Goal: Check status: Check status

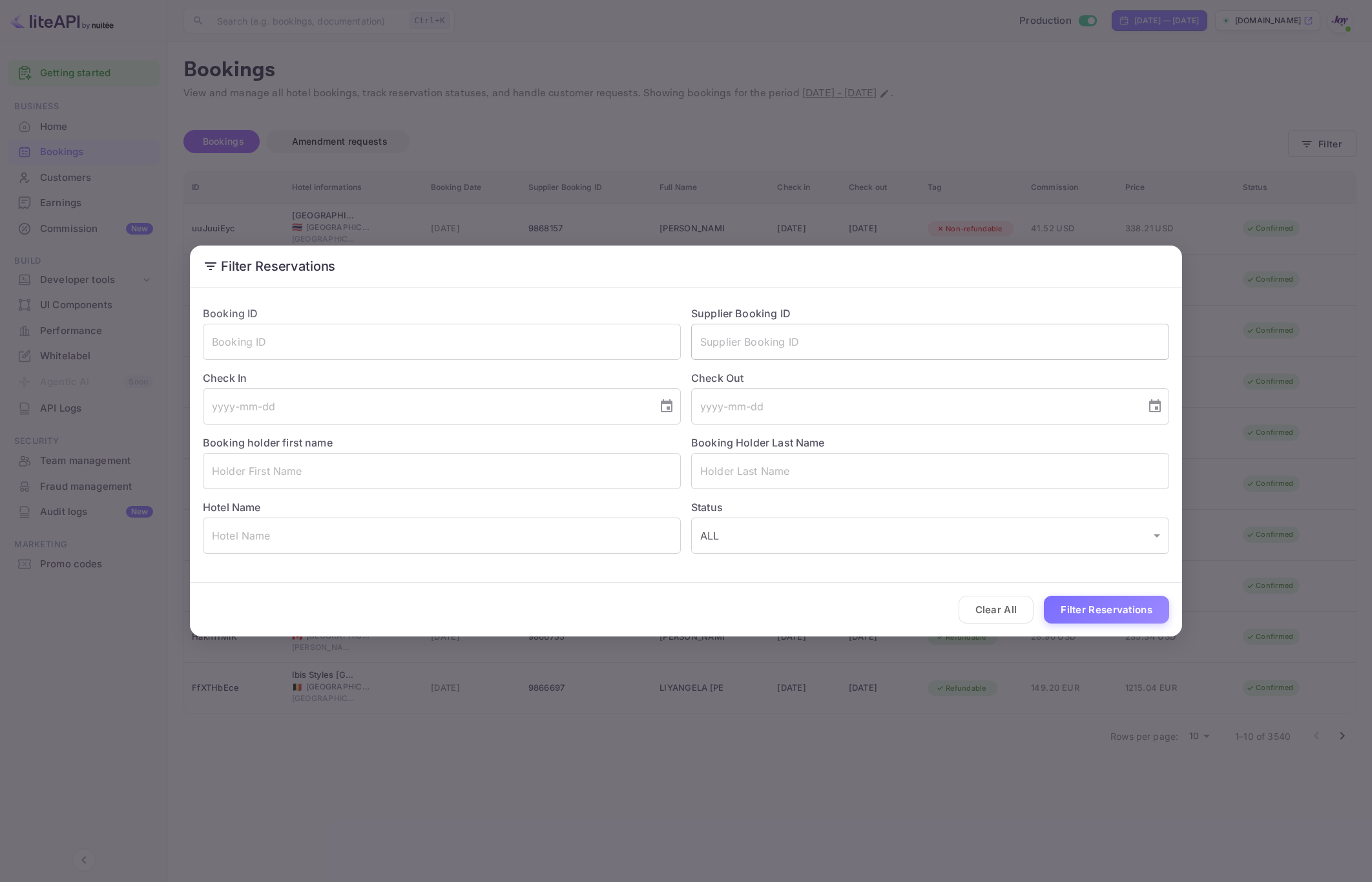
click at [860, 336] on input "text" at bounding box center [929, 341] width 478 height 36
paste input "9178283"
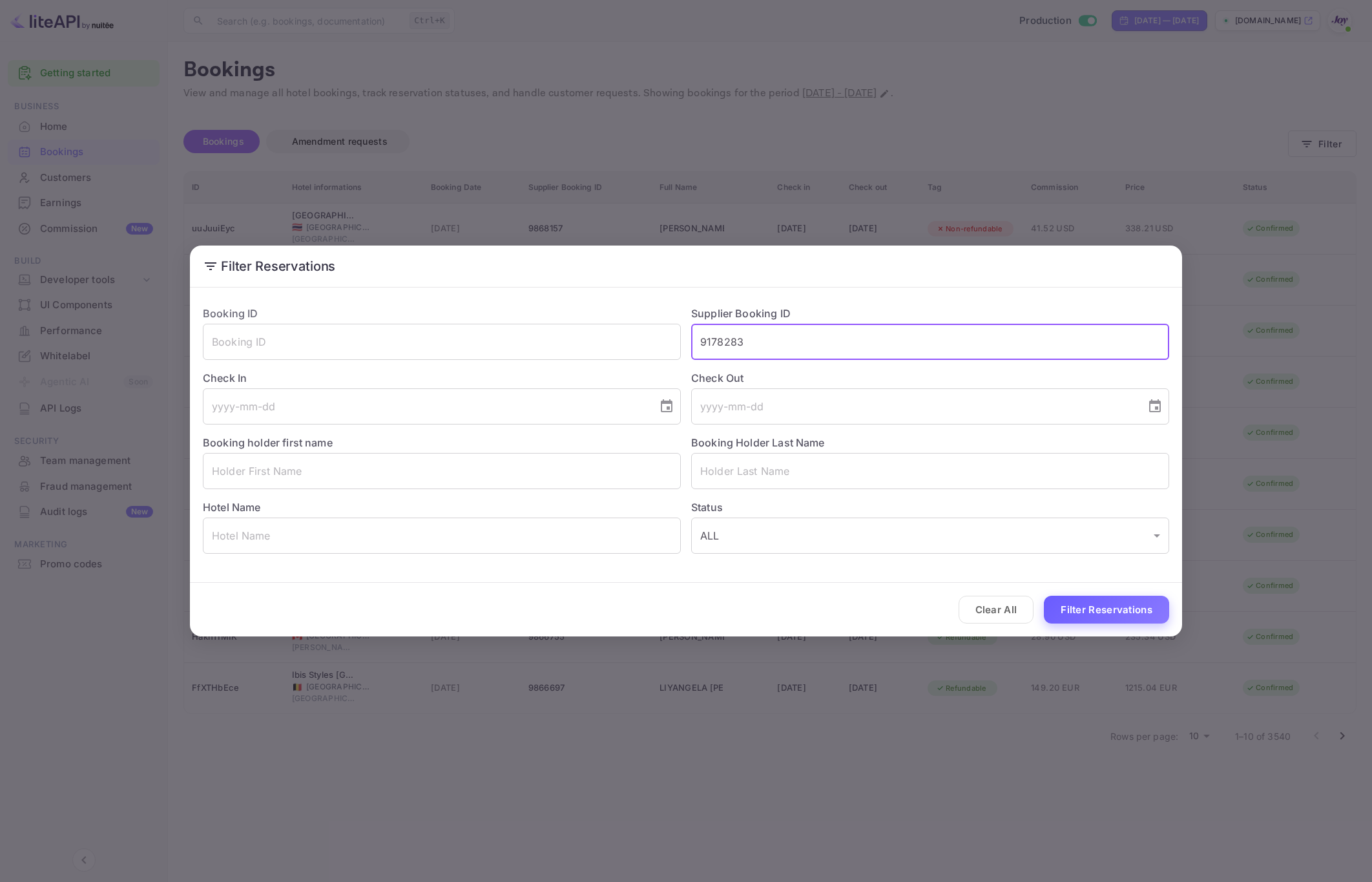
type input "9178283"
click at [1128, 621] on button "Filter Reservations" at bounding box center [1106, 610] width 125 height 28
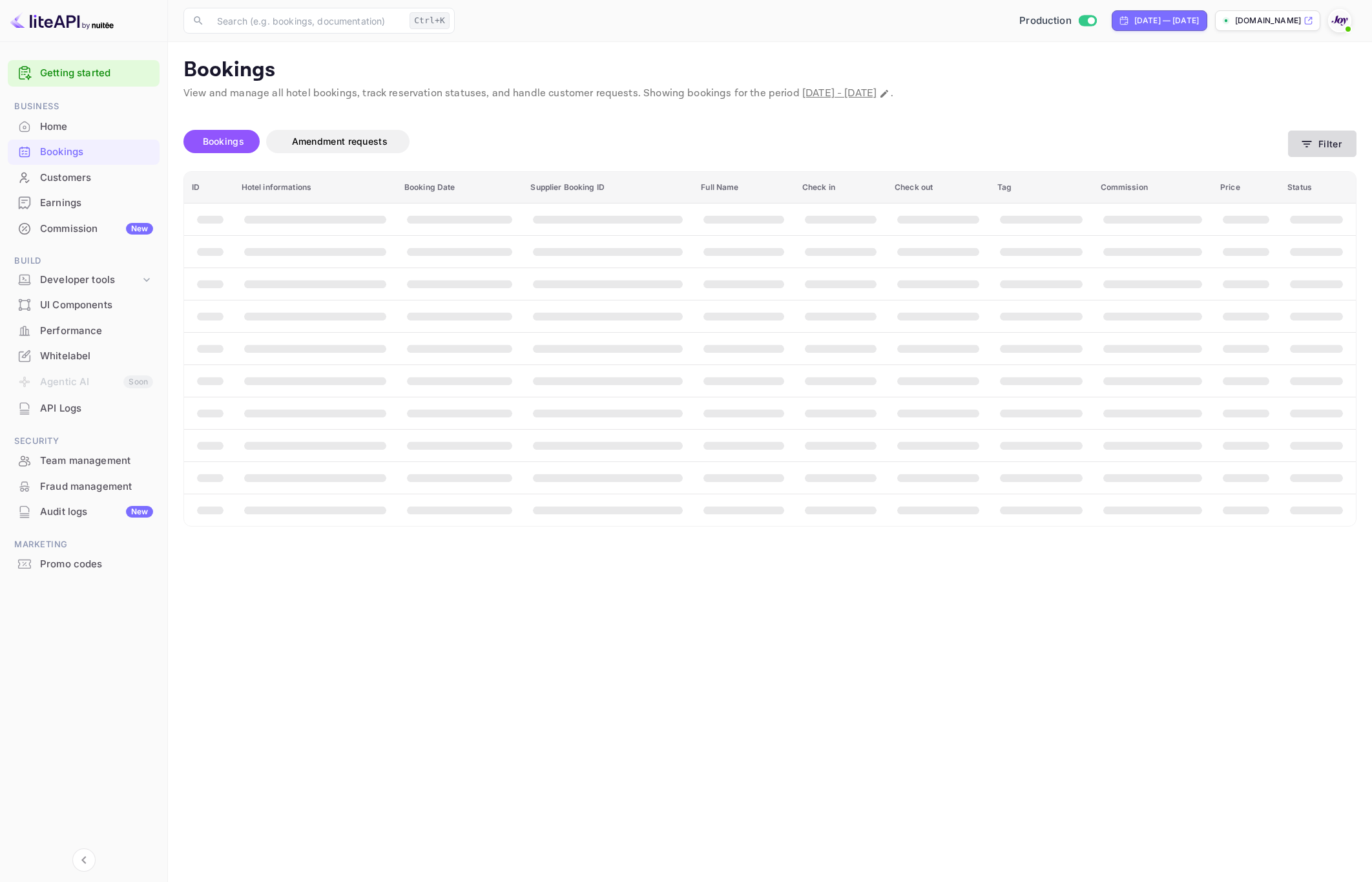
click at [1316, 145] on button "Filter" at bounding box center [1322, 144] width 68 height 26
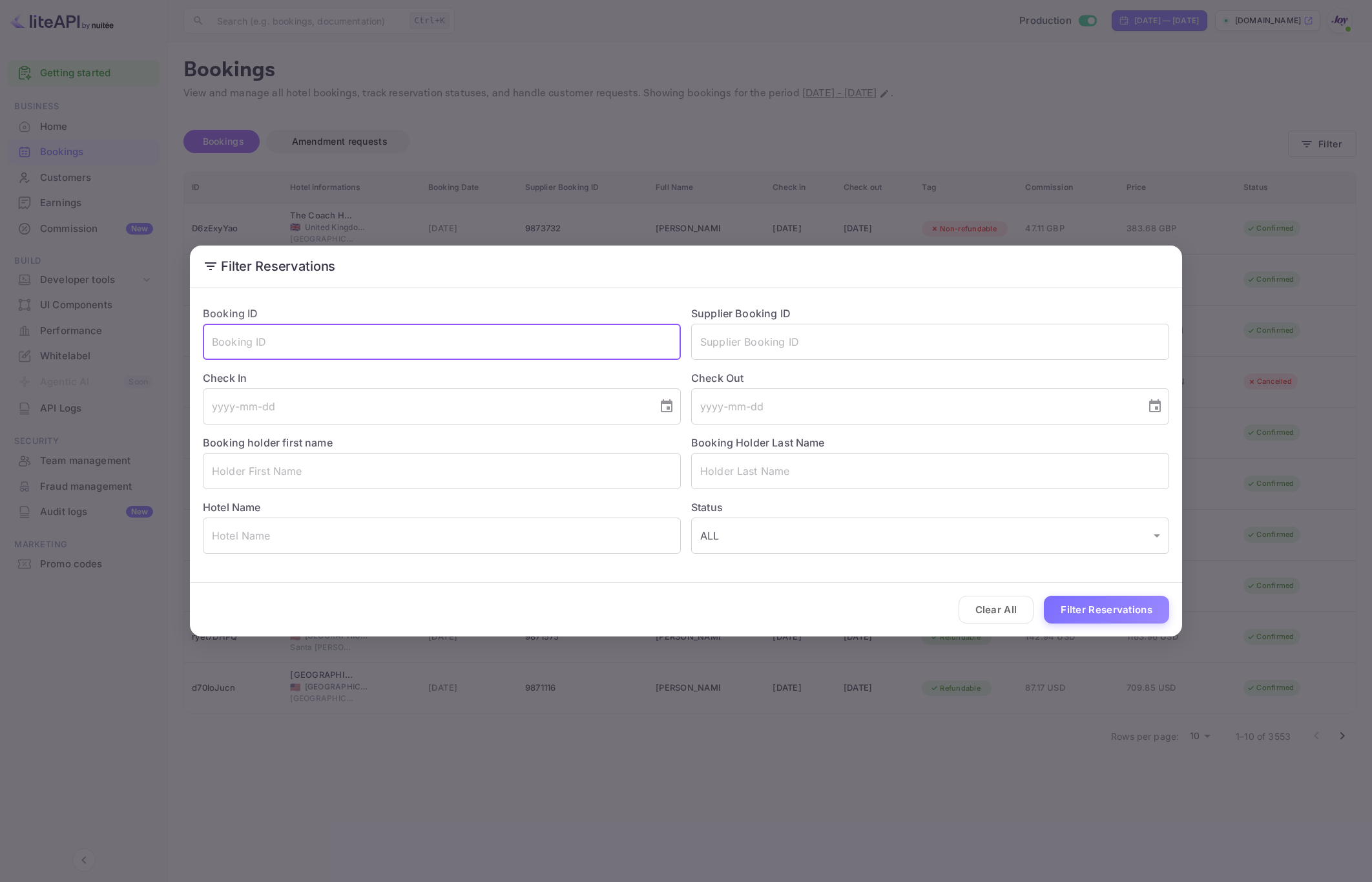
click at [456, 346] on input "text" at bounding box center [442, 341] width 478 height 36
paste input "9178283"
type input "9178283"
click at [1122, 603] on button "Filter Reservations" at bounding box center [1106, 610] width 125 height 28
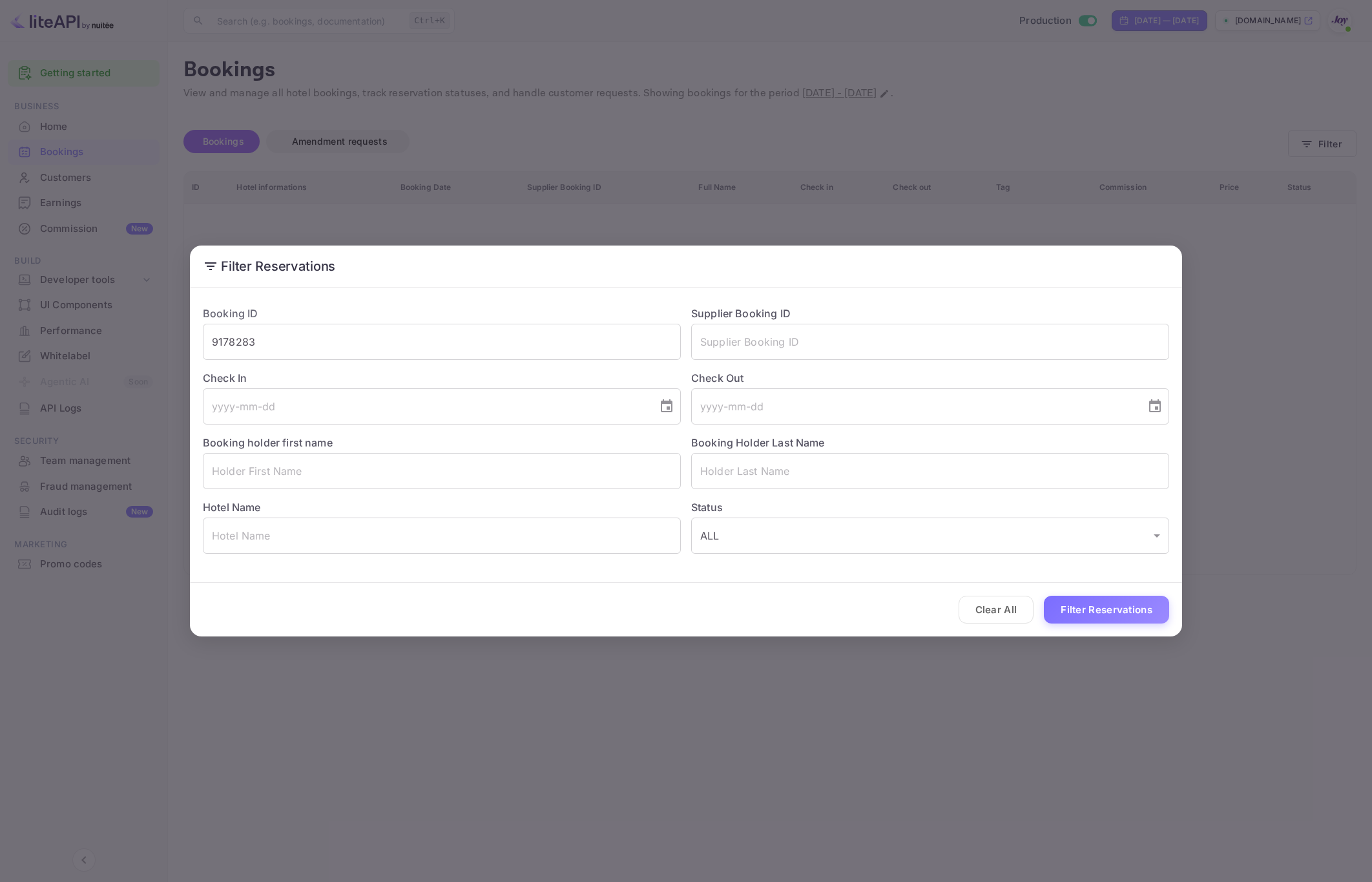
drag, startPoint x: 1259, startPoint y: 363, endPoint x: 1274, endPoint y: 361, distance: 15.1
click at [1263, 361] on div "Filter Reservations Booking ID 9178283 ​ Supplier Booking ID ​ Check In ​ Check…" at bounding box center [686, 441] width 1372 height 882
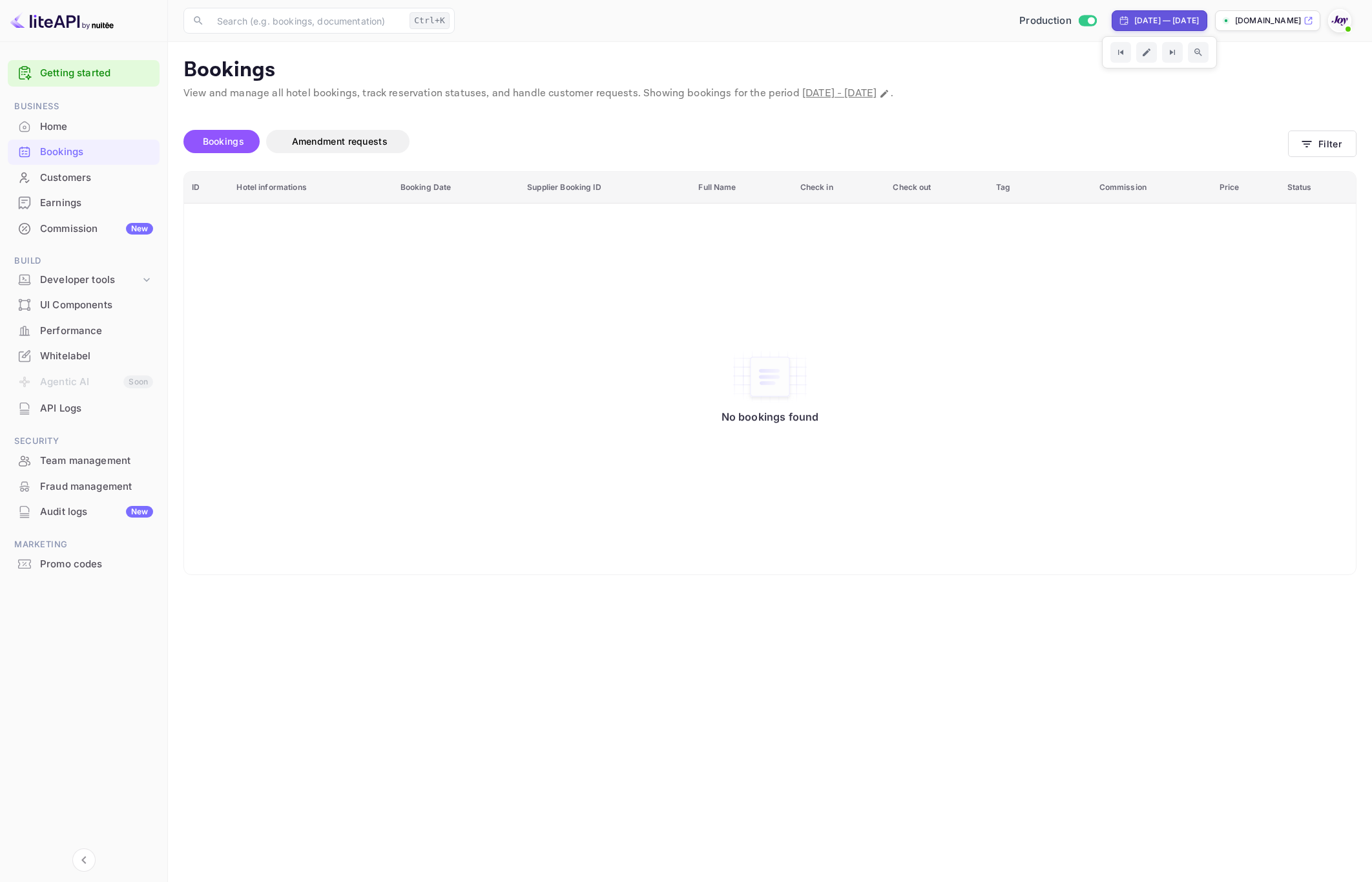
click at [1134, 20] on div "[DATE] — [DATE]" at bounding box center [1166, 21] width 64 height 11
select select "8"
select select "2025"
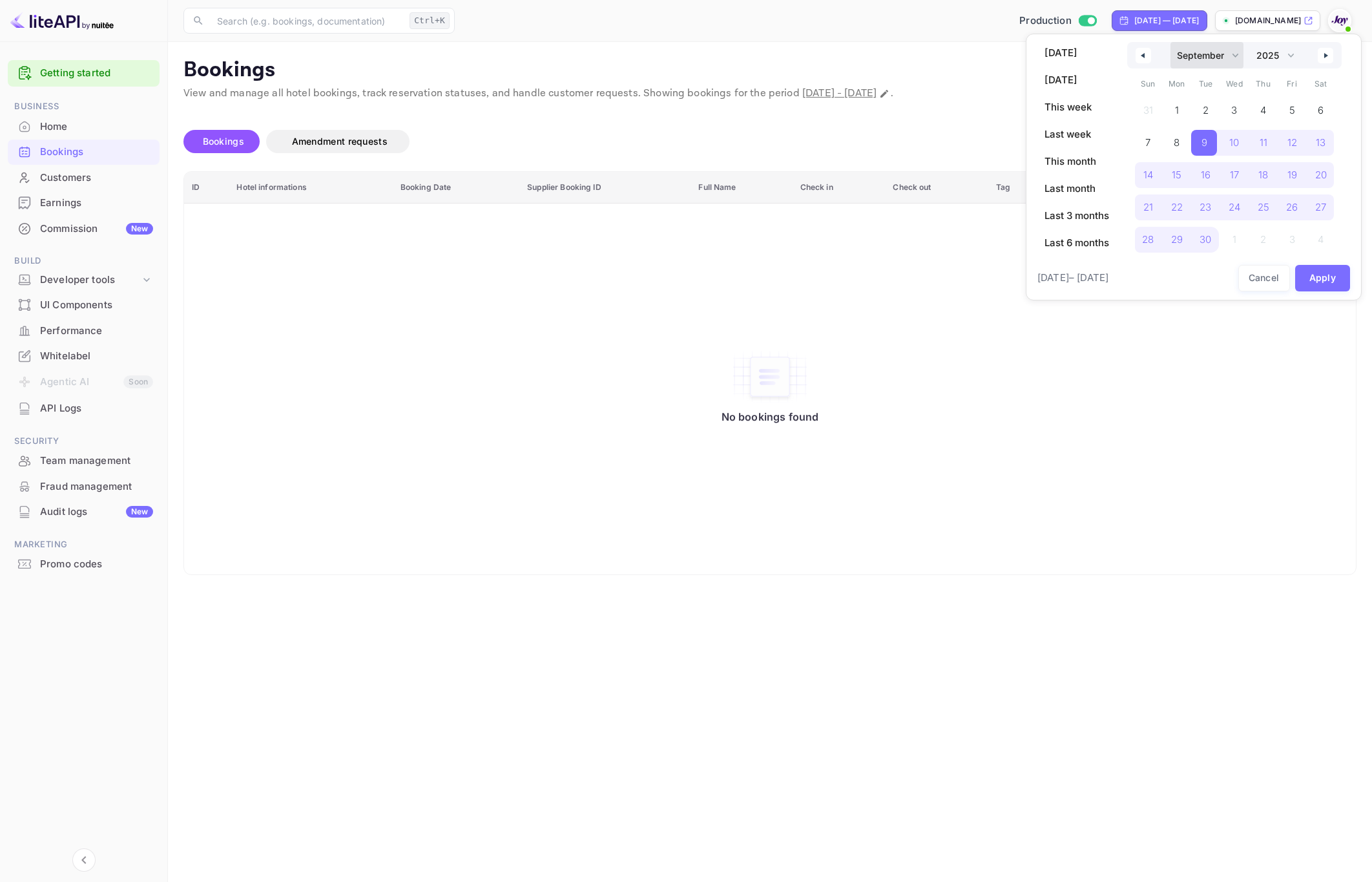
click at [1198, 59] on select "January February March April May June July August September October November De…" at bounding box center [1207, 55] width 73 height 26
select select "0"
click at [1171, 42] on select "January February March April May June July August September October November De…" at bounding box center [1207, 55] width 73 height 26
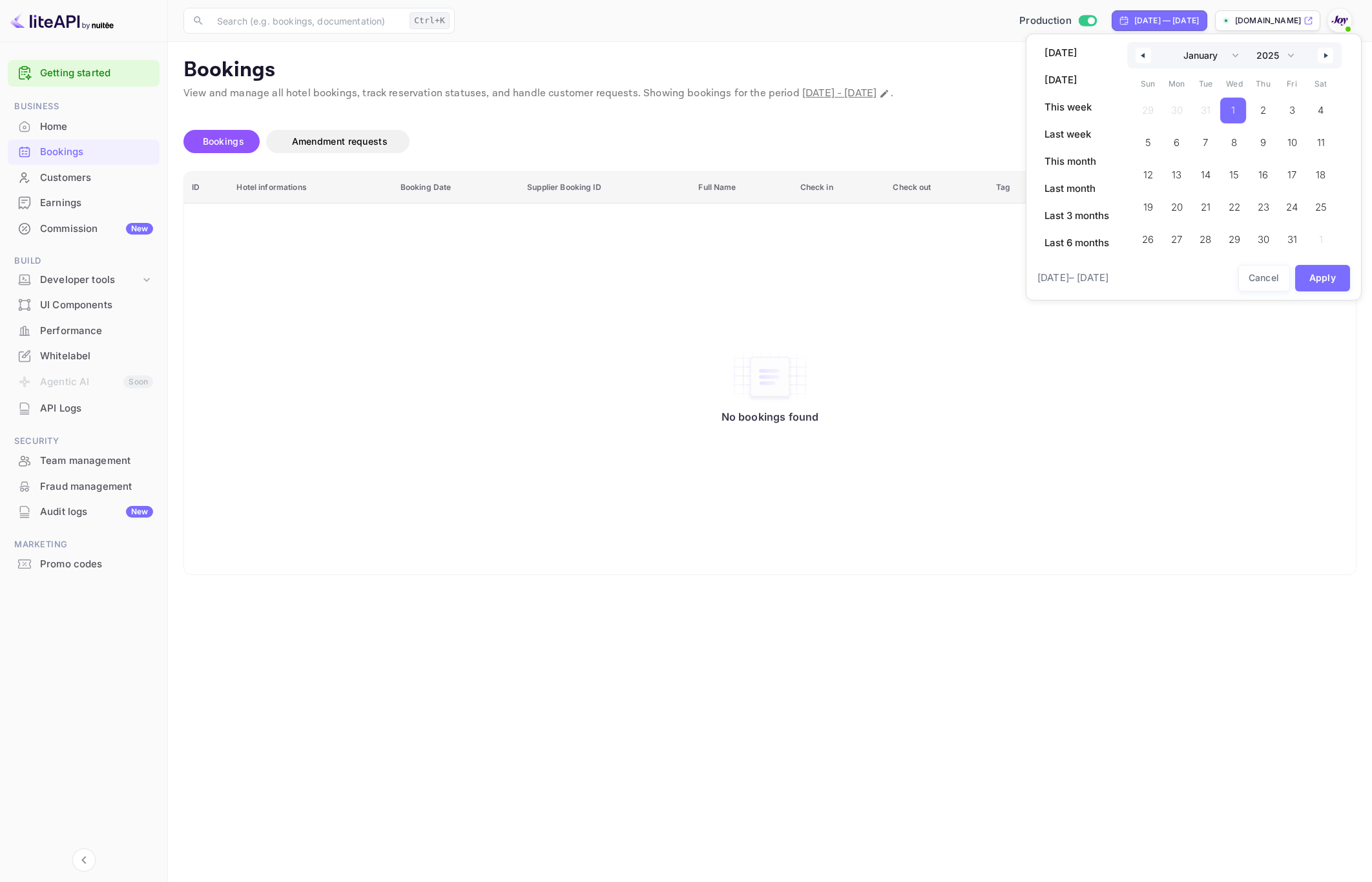
click at [1246, 108] on span "1" at bounding box center [1233, 111] width 26 height 26
click at [1291, 61] on select "2030 2029 2028 2027 2026 2025 2024 2023 2022 2021 2020 2019 2018 2017 2016 2015…" at bounding box center [1274, 55] width 49 height 26
click at [1251, 42] on select "2030 2029 2028 2027 2026 2025 2024 2023 2022 2021 2020 2019 2018 2017 2016 2015…" at bounding box center [1274, 55] width 49 height 26
click at [1318, 310] on button "Apply" at bounding box center [1323, 310] width 56 height 26
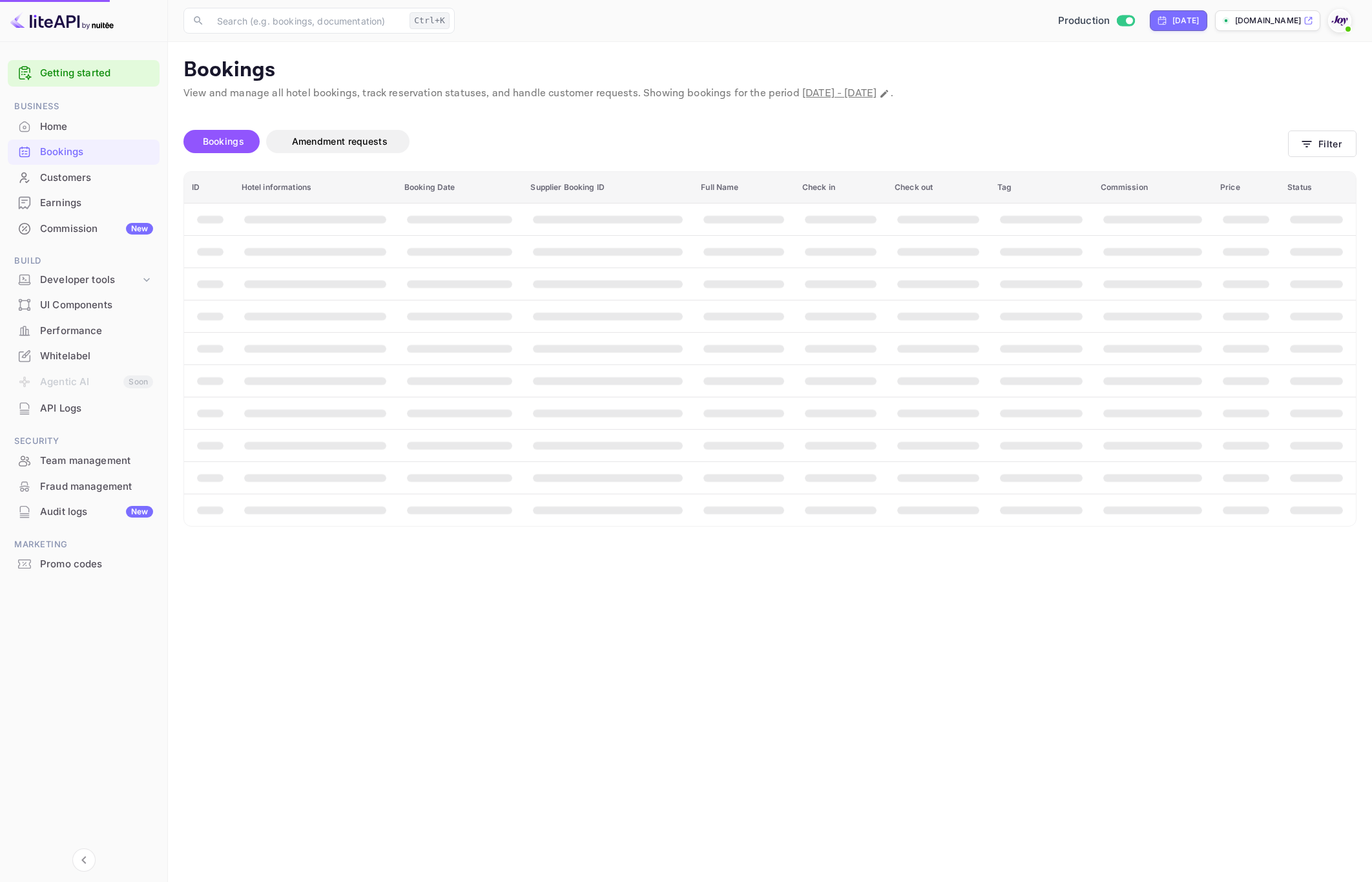
select select "2025"
click at [1173, 21] on div "[DATE]" at bounding box center [1186, 21] width 26 height 11
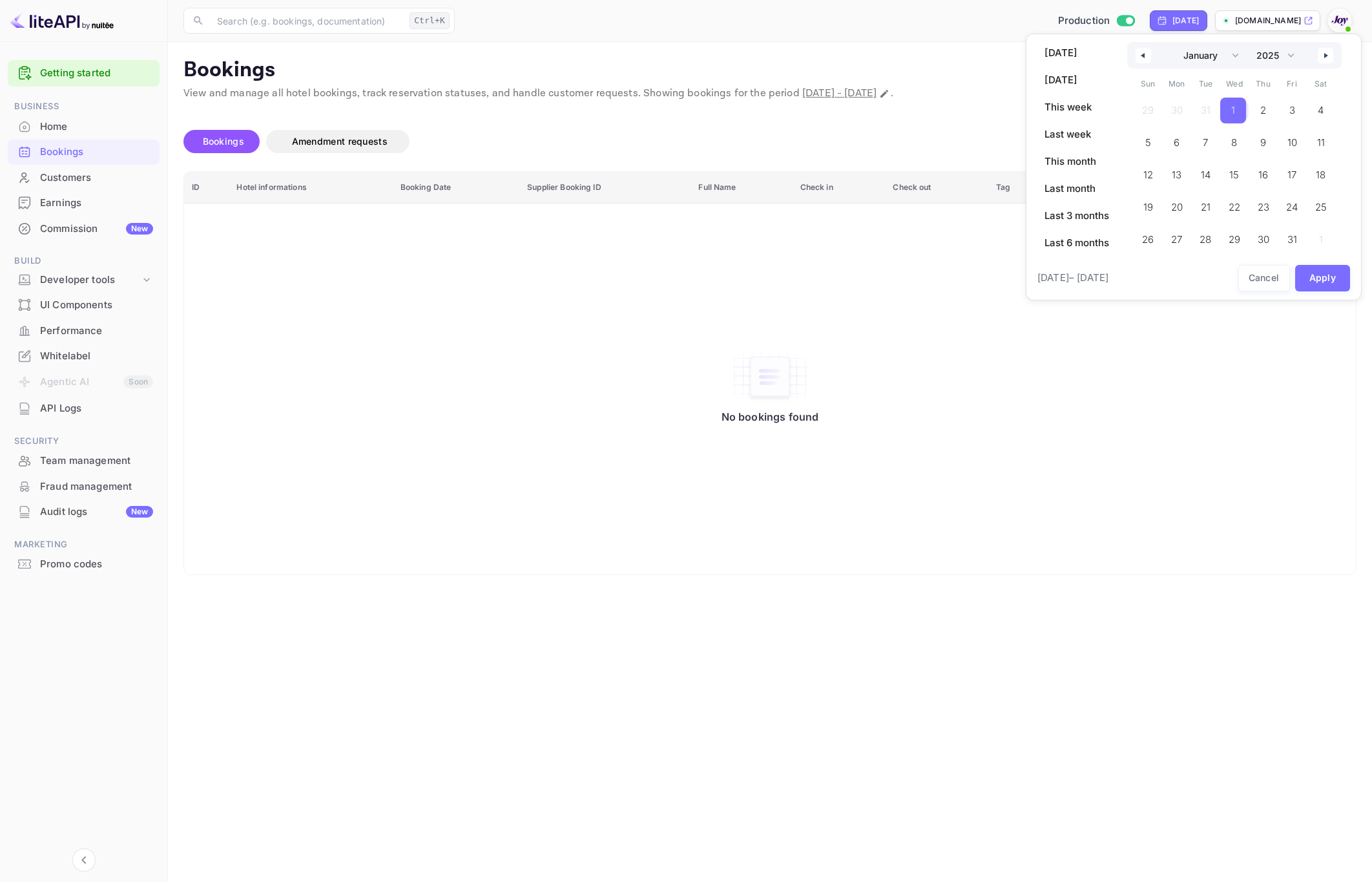
click at [1230, 106] on span "1" at bounding box center [1233, 111] width 26 height 26
click at [1273, 51] on select "2030 2029 2028 2027 2026 2025 2024 2023 2022 2021 2020 2019 2018 2017 2016 2015…" at bounding box center [1274, 55] width 49 height 26
click at [1251, 42] on select "2030 2029 2028 2027 2026 2025 2024 2023 2022 2021 2020 2019 2018 2017 2016 2015…" at bounding box center [1274, 55] width 49 height 26
click at [1283, 110] on span "1" at bounding box center [1292, 111] width 29 height 26
select select "2025"
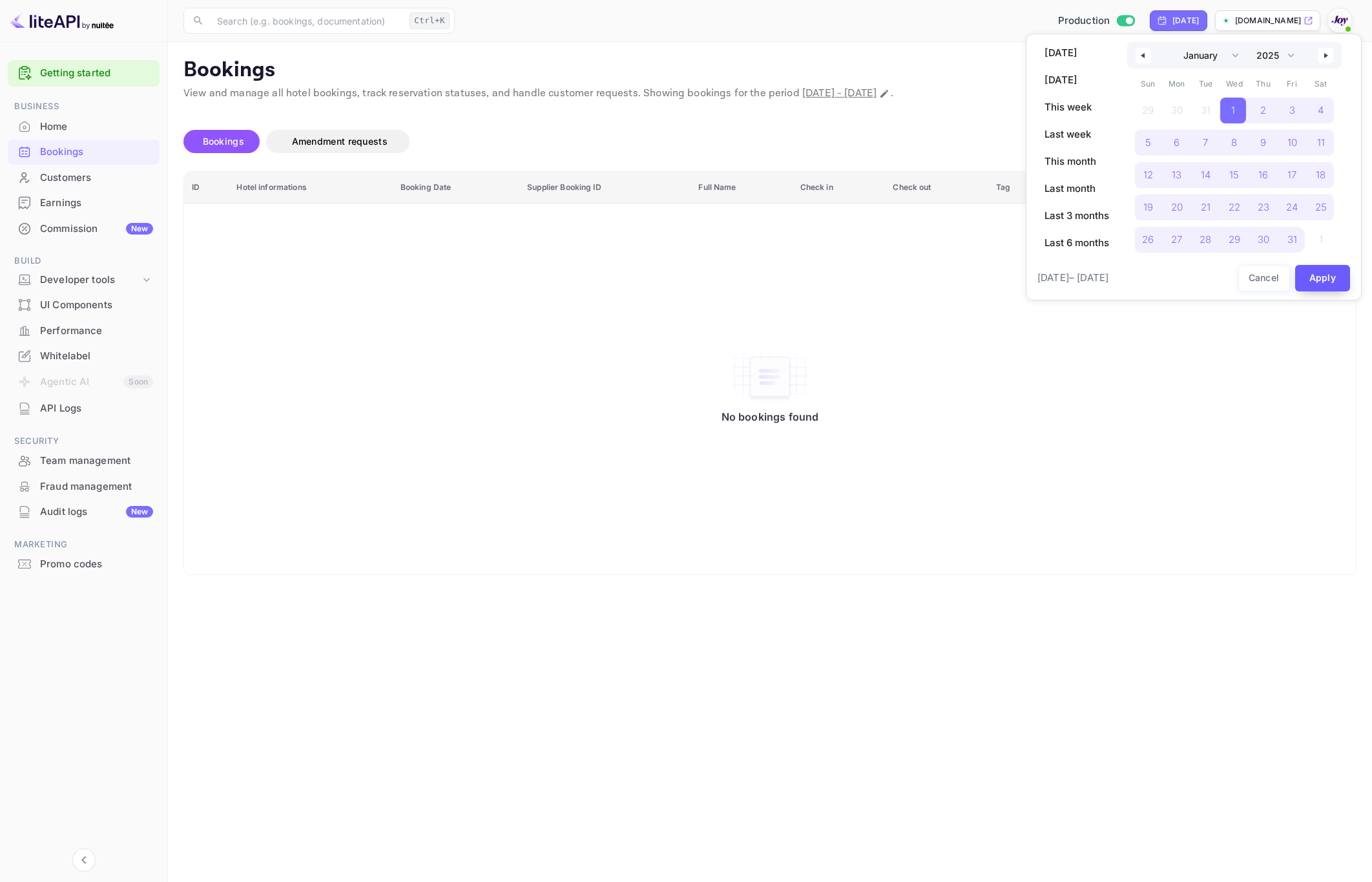
click at [1312, 278] on button "Apply" at bounding box center [1323, 278] width 56 height 26
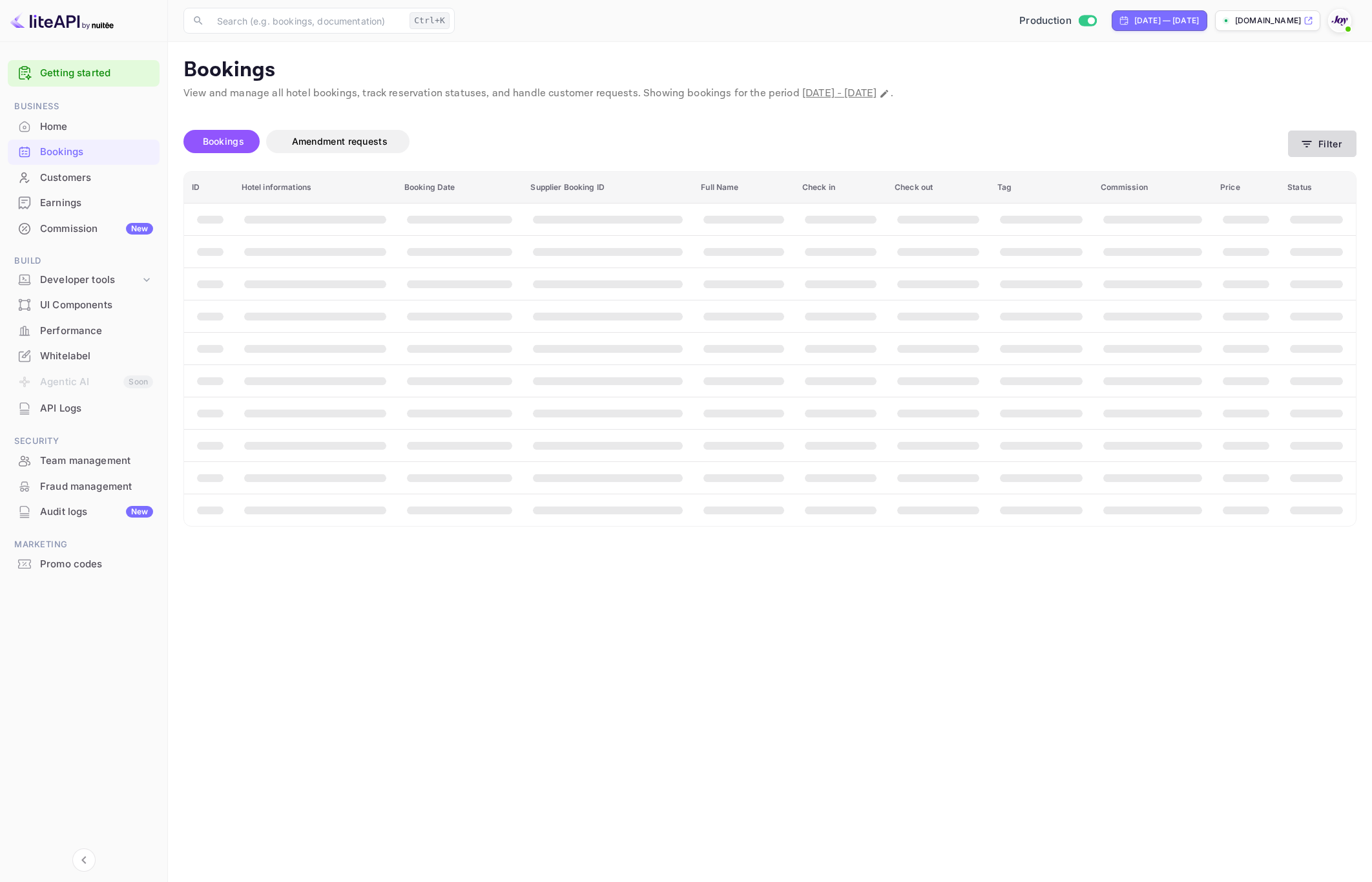
click at [1333, 149] on button "Filter" at bounding box center [1322, 144] width 68 height 26
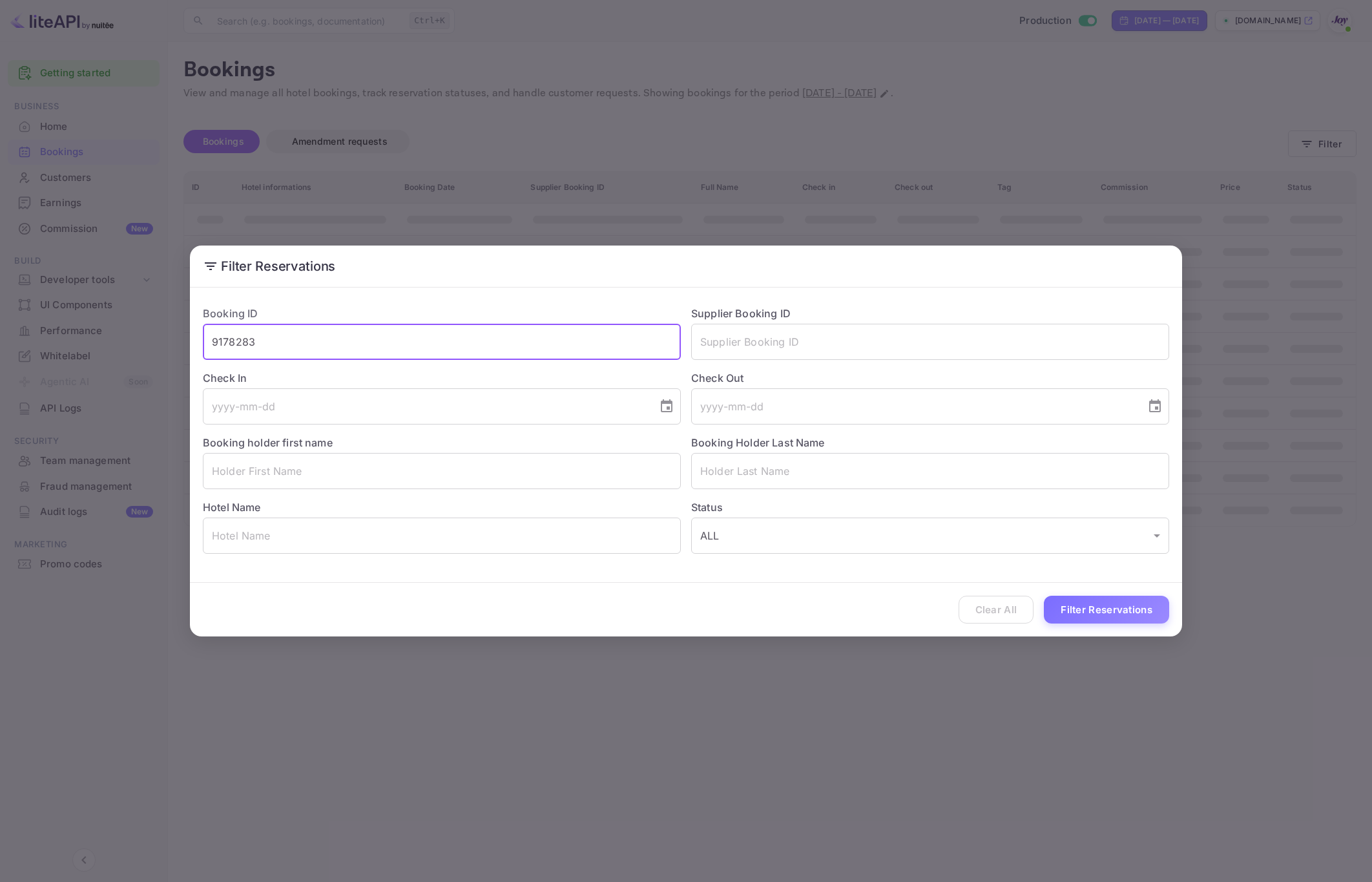
click at [470, 345] on input "9178283" at bounding box center [442, 341] width 478 height 36
click at [746, 338] on input "text" at bounding box center [929, 341] width 478 height 36
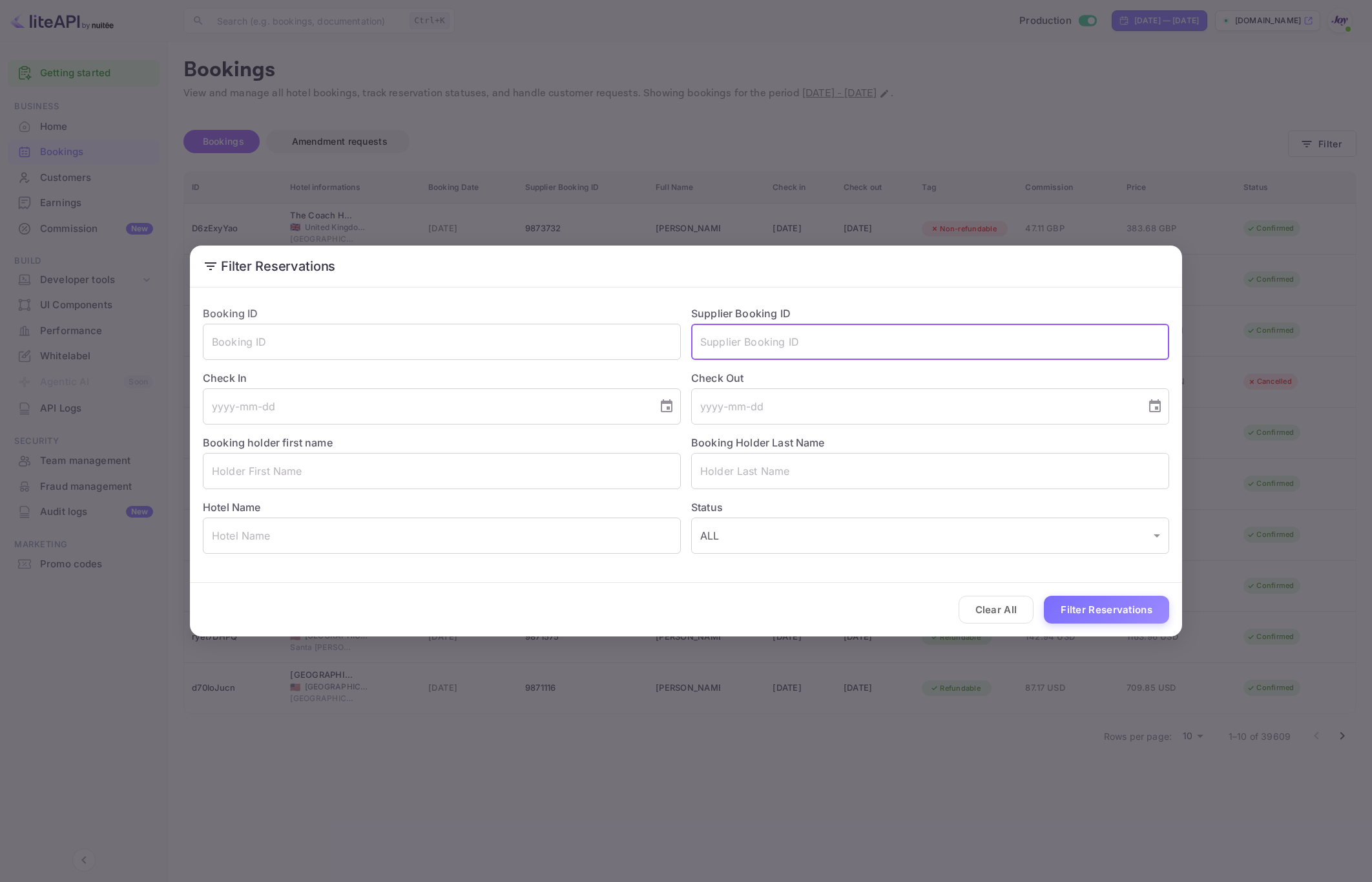
paste input "9178283"
type input "9178283"
click at [1092, 605] on button "Filter Reservations" at bounding box center [1106, 610] width 125 height 28
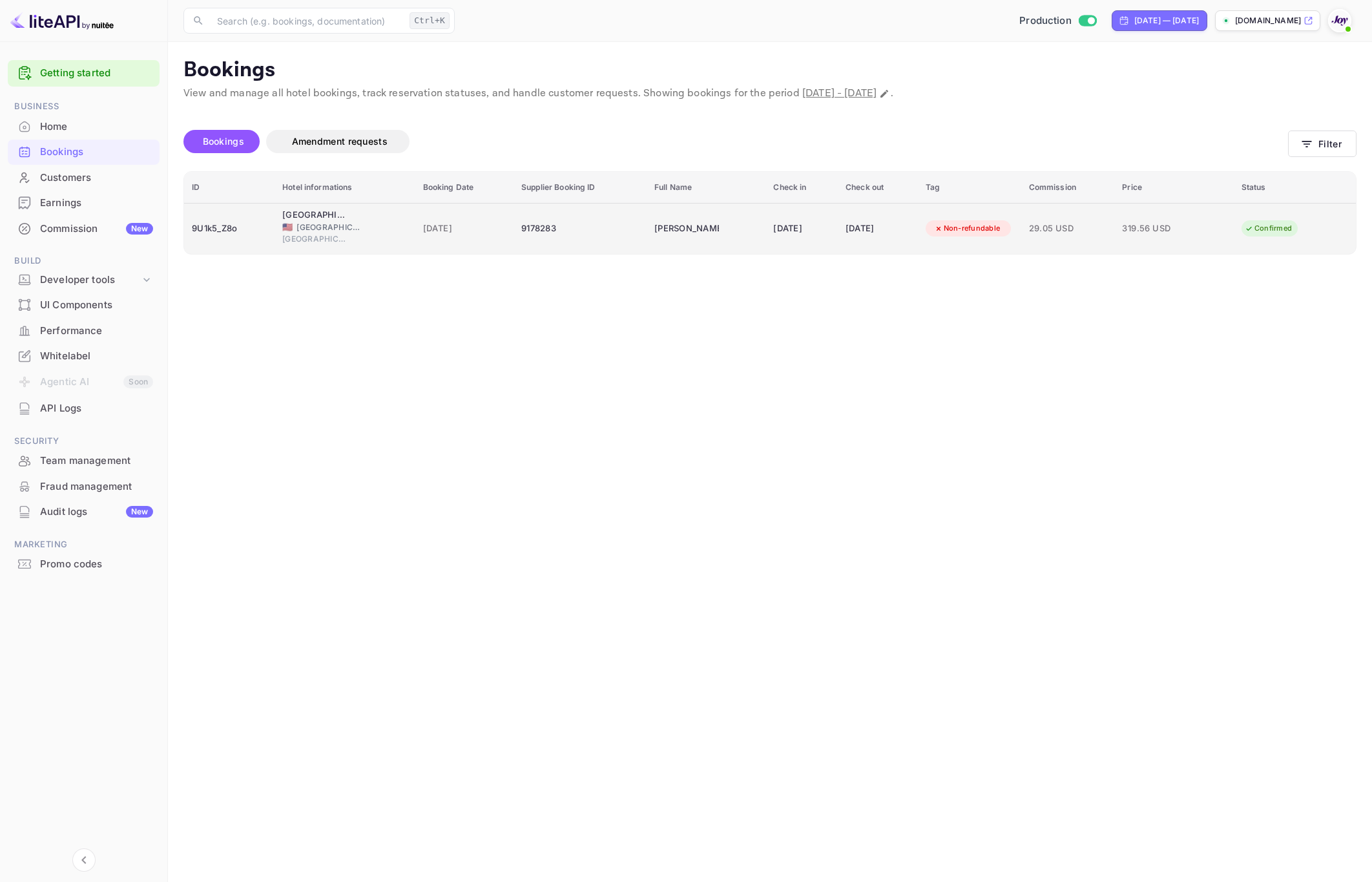
click at [319, 237] on span "[GEOGRAPHIC_DATA]" at bounding box center [314, 239] width 64 height 11
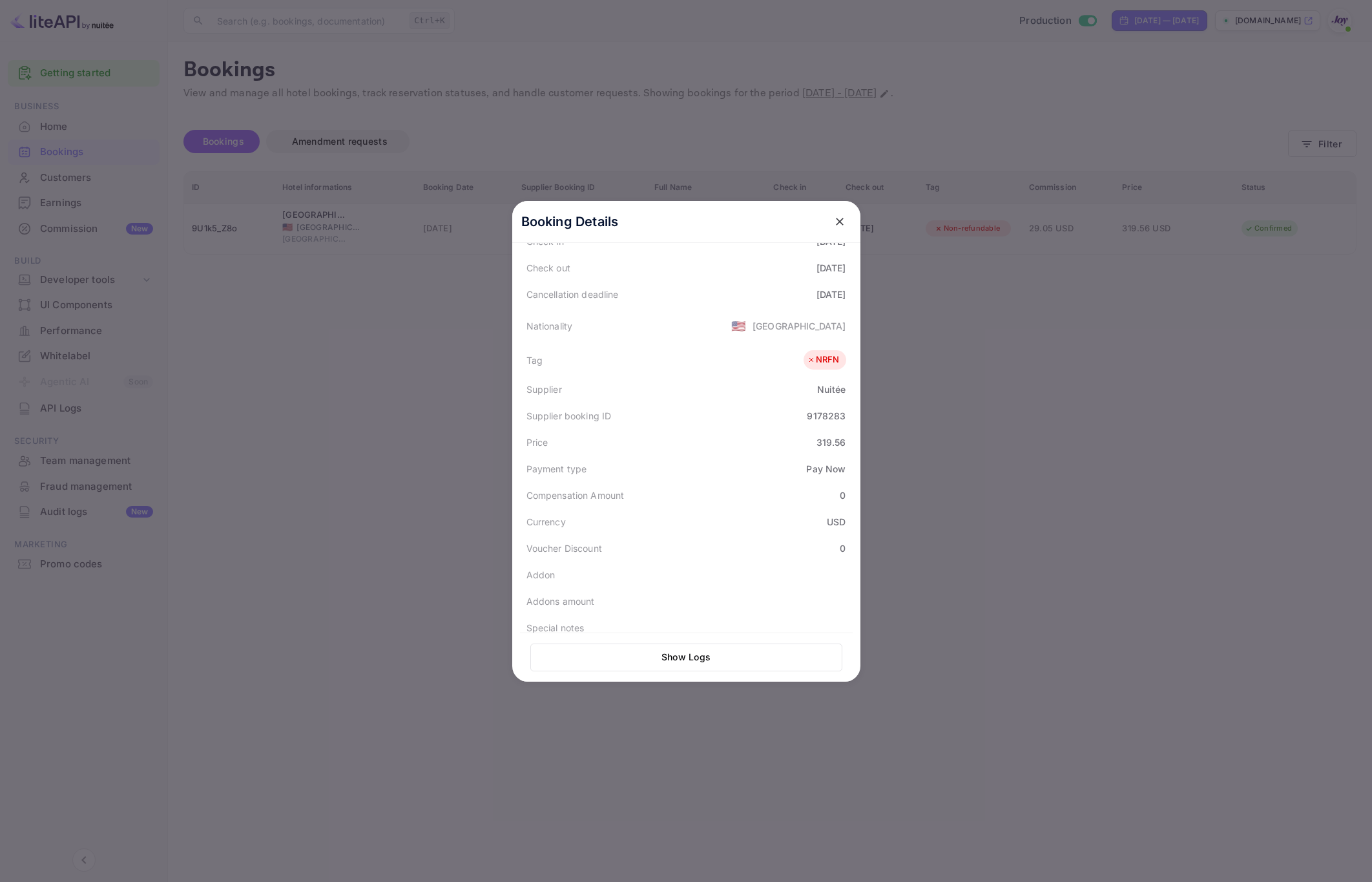
scroll to position [343, 0]
